Goal: Find specific page/section

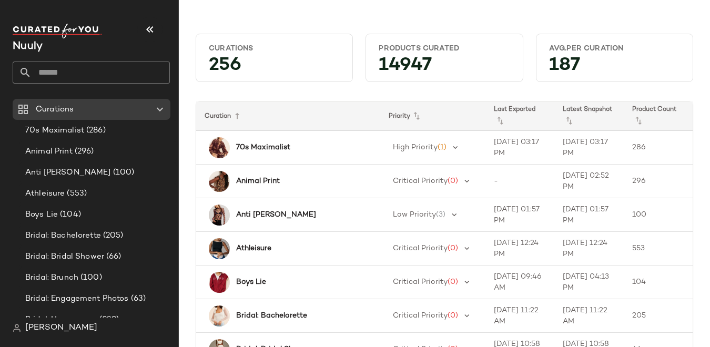
click at [59, 61] on input "text" at bounding box center [101, 72] width 138 height 22
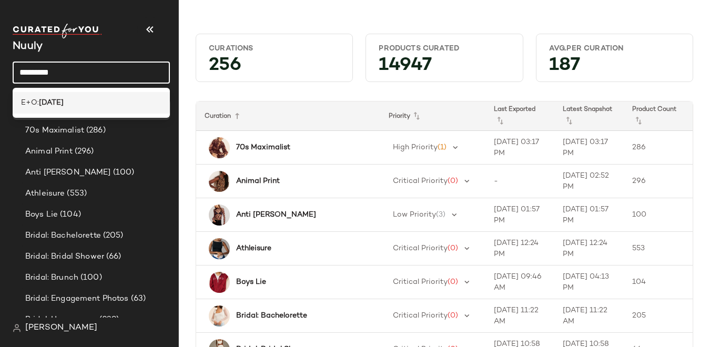
type input "*********"
click at [33, 100] on span "E+O:" at bounding box center [30, 102] width 18 height 11
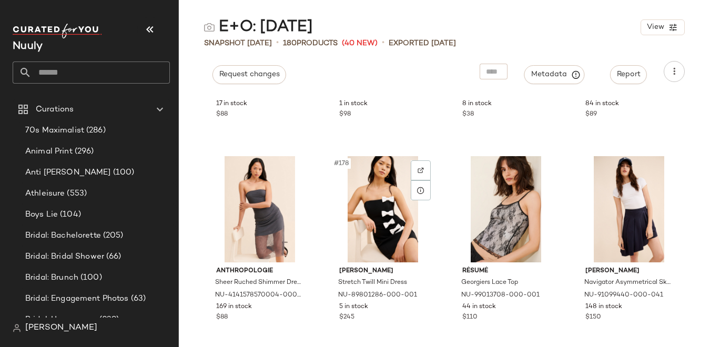
scroll to position [8880, 0]
